Goal: Task Accomplishment & Management: Use online tool/utility

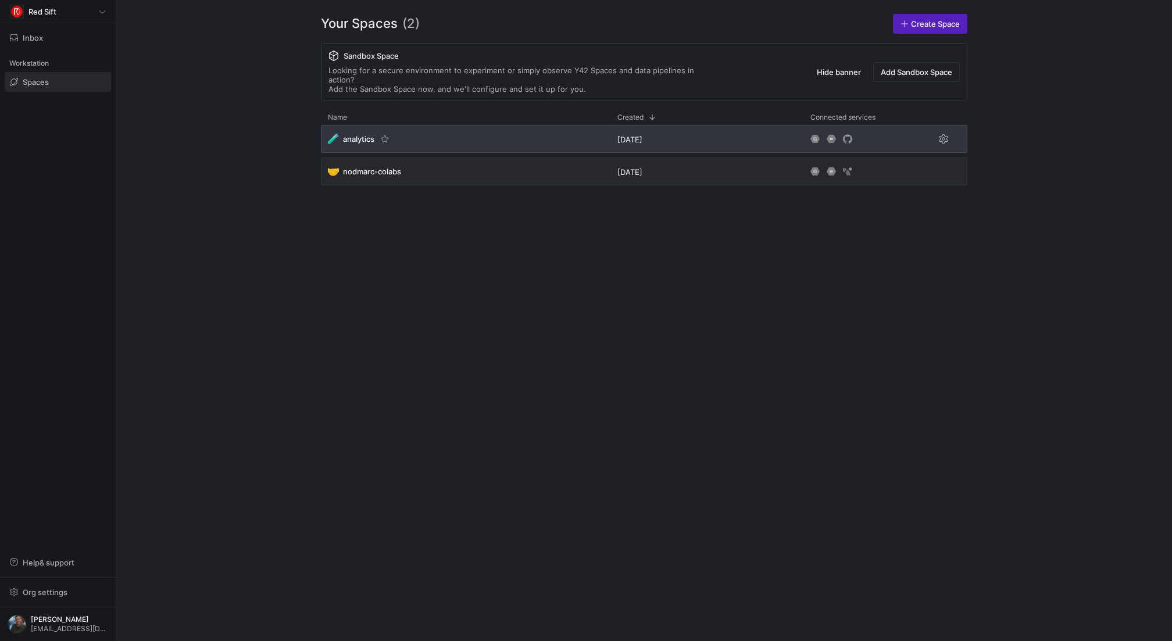
click at [352, 134] on span "analytics" at bounding box center [358, 138] width 31 height 9
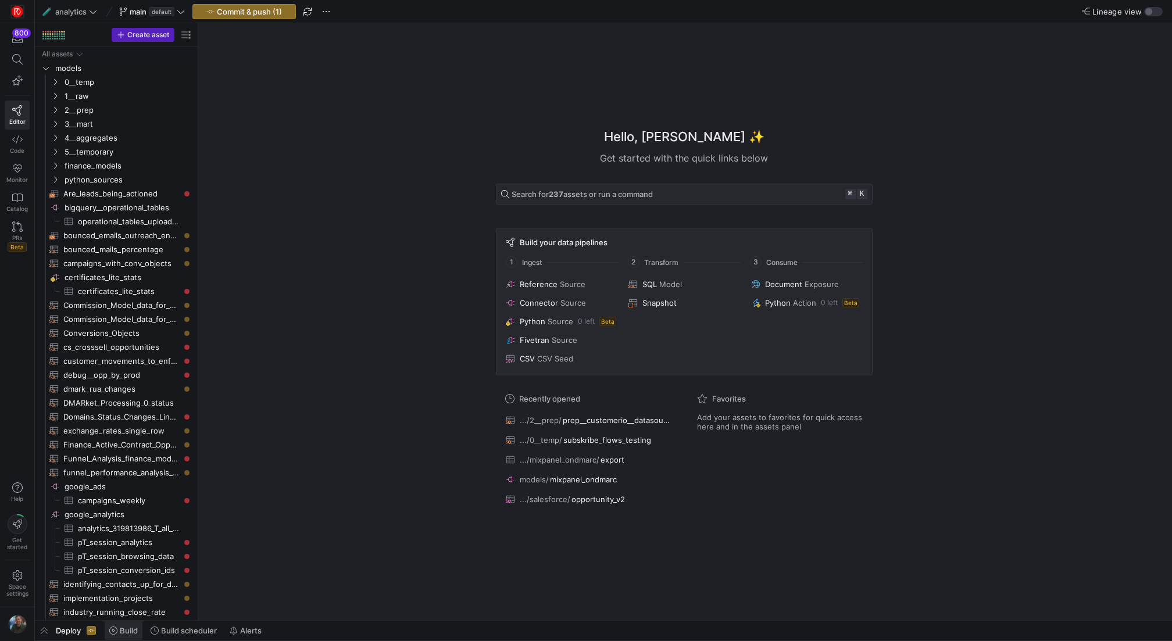
click at [130, 634] on span "Build" at bounding box center [129, 630] width 18 height 9
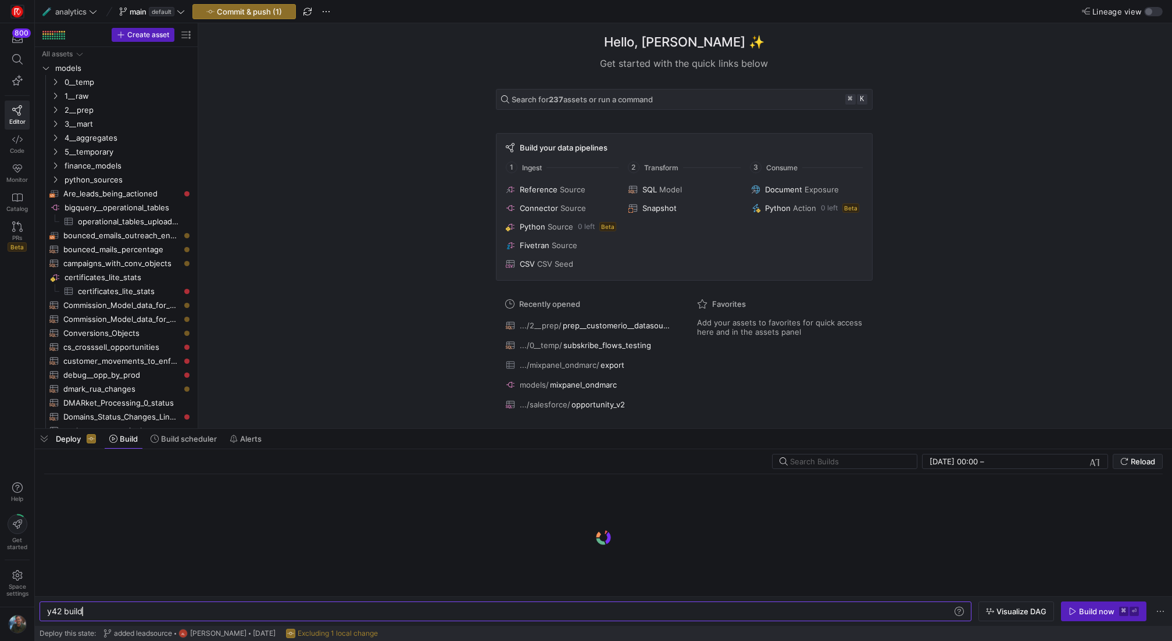
scroll to position [0, 35]
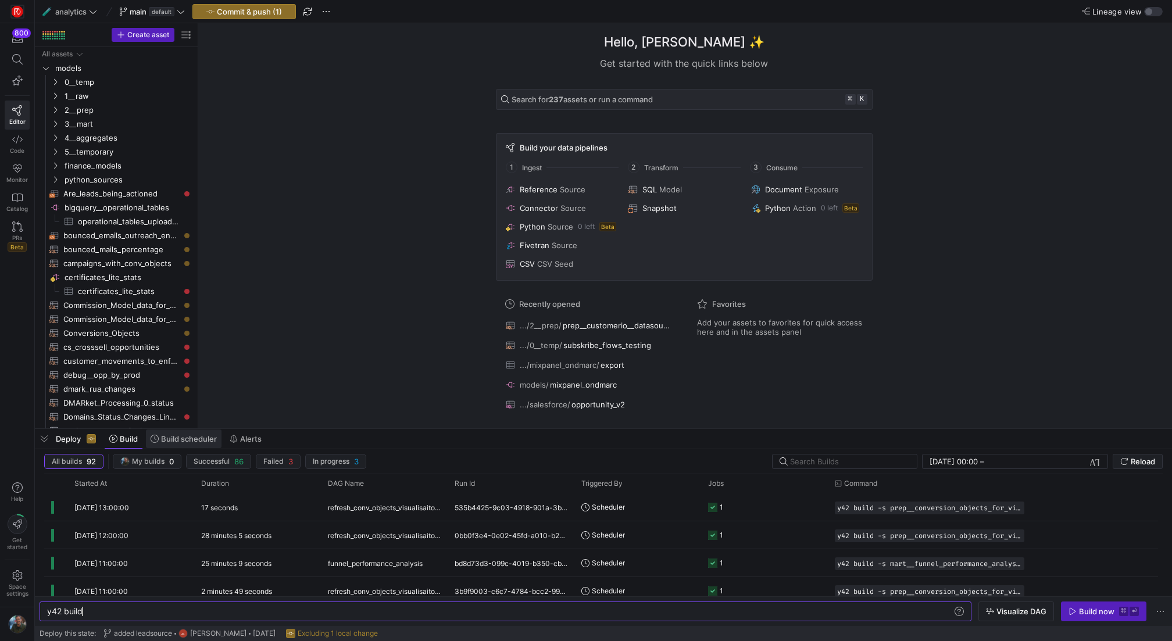
click at [181, 443] on span "Build scheduler" at bounding box center [189, 438] width 56 height 9
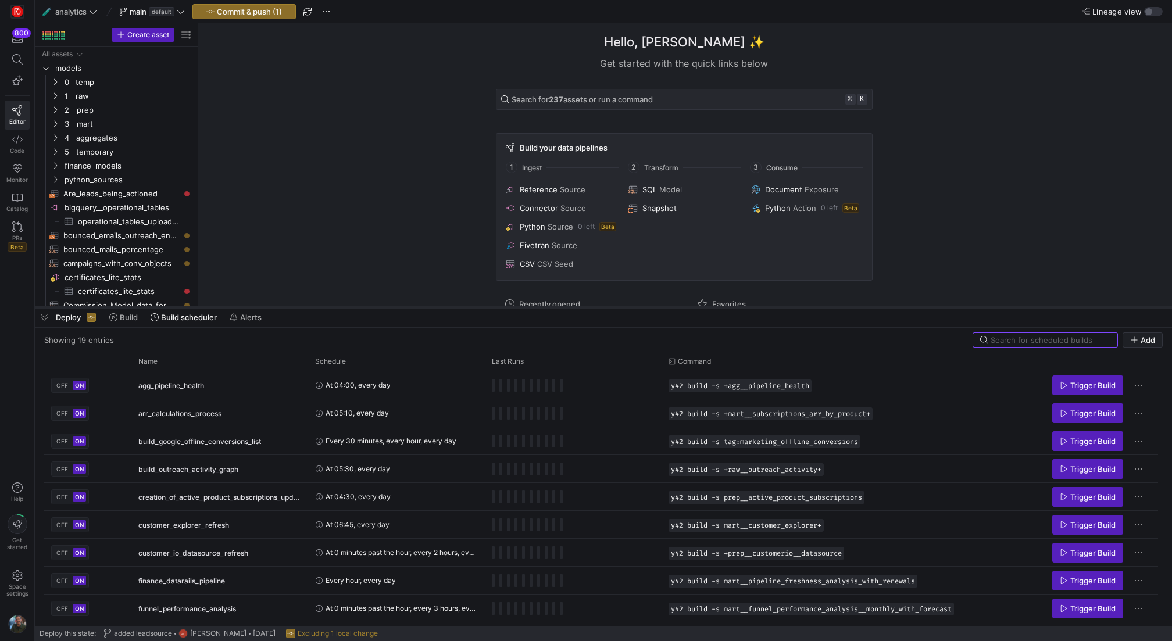
drag, startPoint x: 241, startPoint y: 429, endPoint x: 242, endPoint y: 308, distance: 121.5
click at [242, 308] on div at bounding box center [603, 307] width 1137 height 5
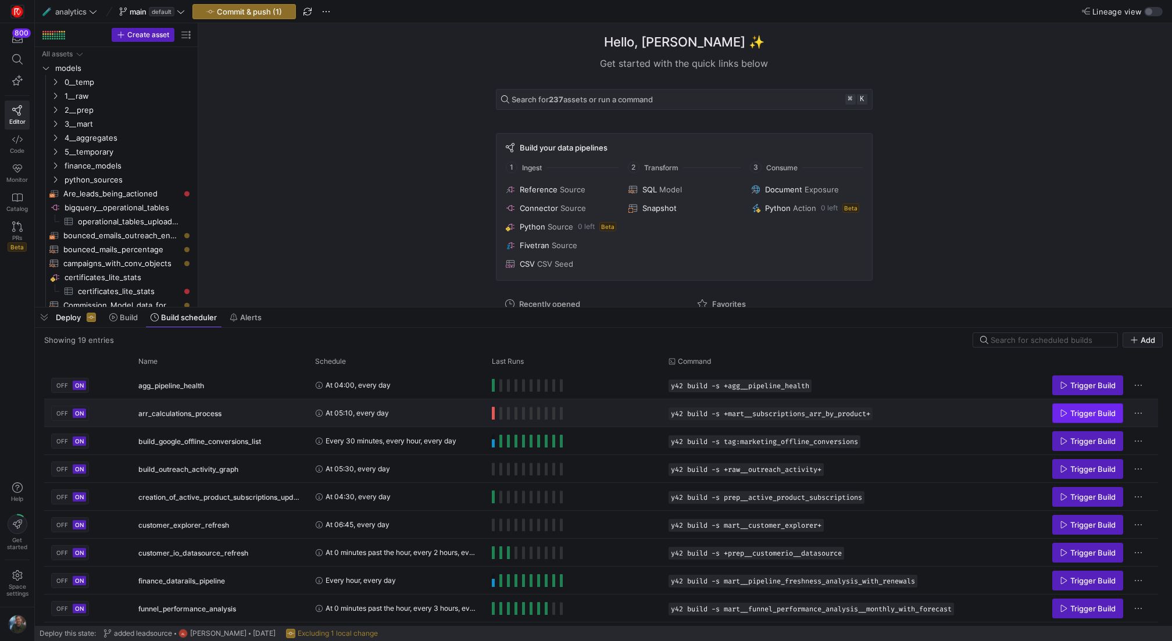
click at [1075, 412] on span "Trigger Build" at bounding box center [1092, 413] width 45 height 9
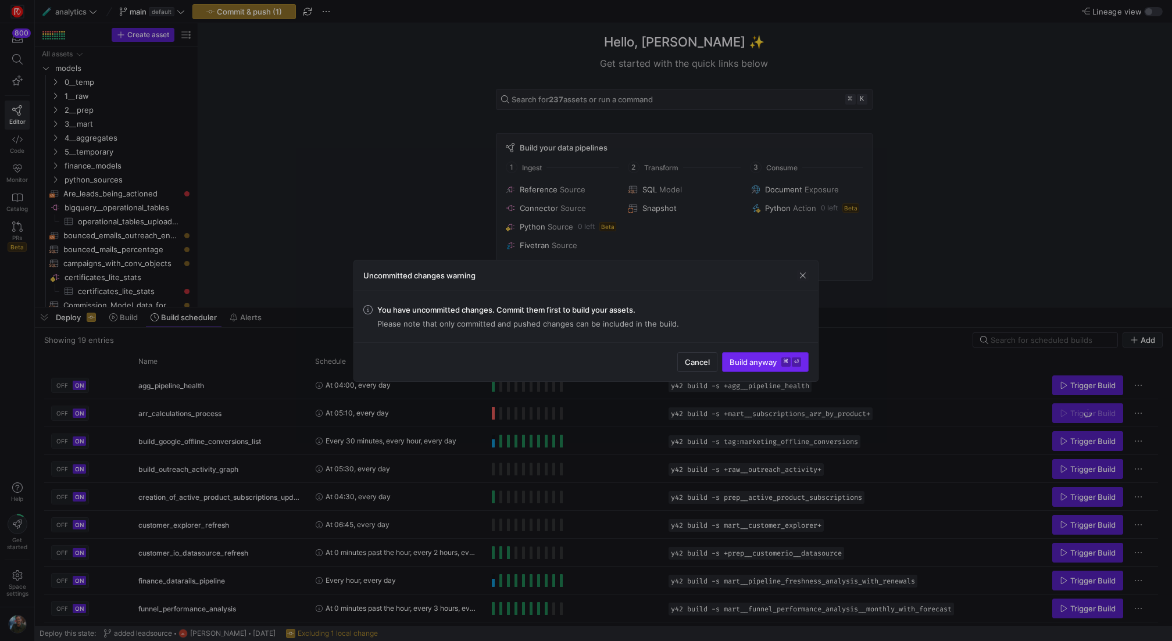
click at [754, 358] on span "Build anyway ⌘ ⏎" at bounding box center [766, 362] width 72 height 9
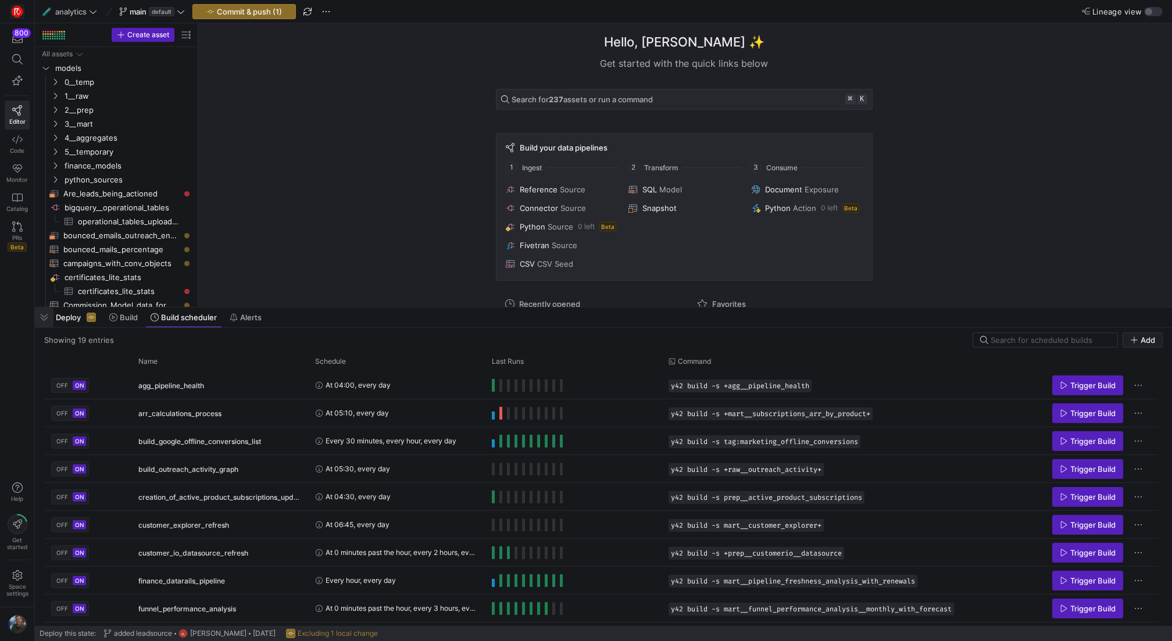
click at [42, 321] on span "button" at bounding box center [44, 318] width 19 height 20
